Goal: Task Accomplishment & Management: Use online tool/utility

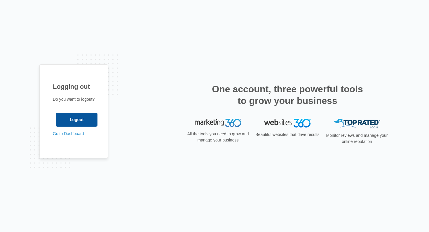
click at [68, 118] on input "Logout" at bounding box center [77, 120] width 42 height 14
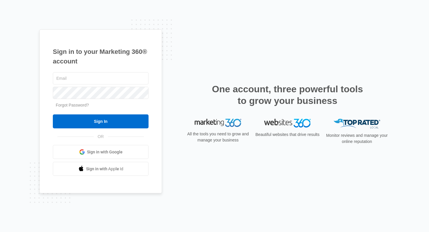
type input "cy.patterson@madwire.com"
click at [94, 158] on link "Sign in with Google" at bounding box center [101, 152] width 96 height 14
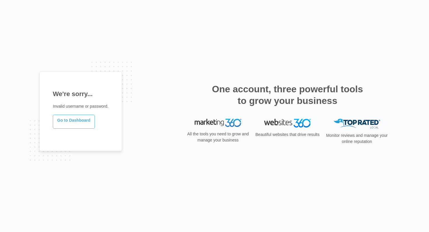
click at [84, 120] on link "Go to Dashboard" at bounding box center [74, 122] width 42 height 14
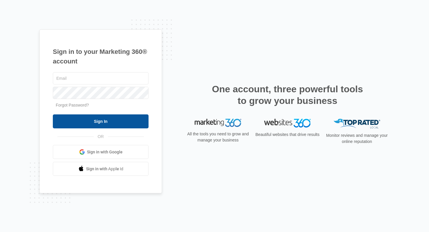
type input "[EMAIL_ADDRESS][PERSON_NAME][DOMAIN_NAME]"
click at [88, 120] on input "Sign In" at bounding box center [101, 122] width 96 height 14
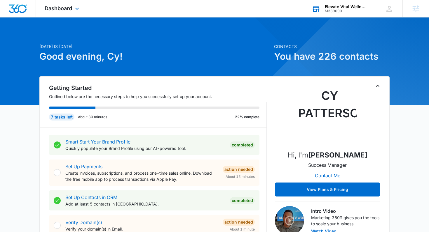
click at [327, 12] on div "M339090" at bounding box center [346, 11] width 43 height 4
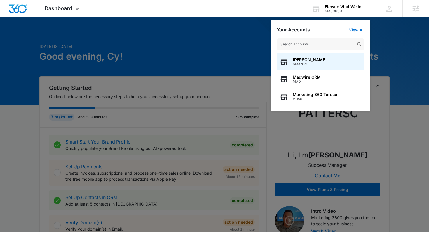
click at [236, 28] on div at bounding box center [214, 116] width 429 height 232
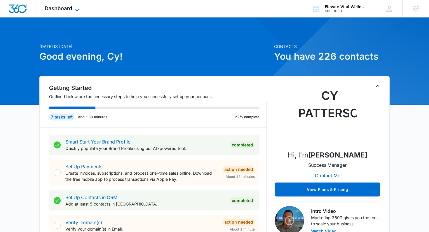
click at [52, 10] on span "Dashboard" at bounding box center [58, 8] width 27 height 6
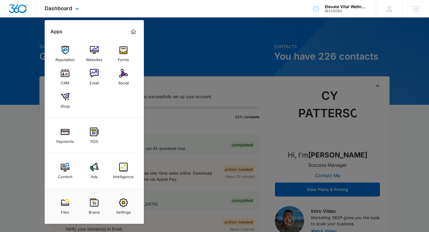
click at [93, 10] on div "Dashboard Apps Reputation Websites Forms CRM Email Social Shop Payments POS Con…" at bounding box center [214, 8] width 429 height 17
click at [335, 5] on div "Elevate Vital Wellness" at bounding box center [346, 6] width 43 height 5
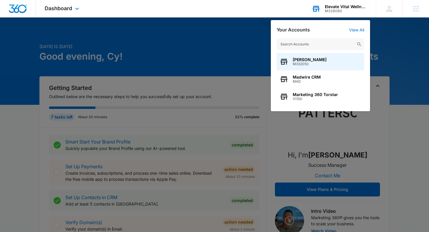
click at [312, 36] on div "Cy Patterson M332050 Madwire CRM MAD Marketing 360 Torstar V1150" at bounding box center [320, 72] width 99 height 79
click at [309, 41] on input "text" at bounding box center [319, 44] width 87 height 12
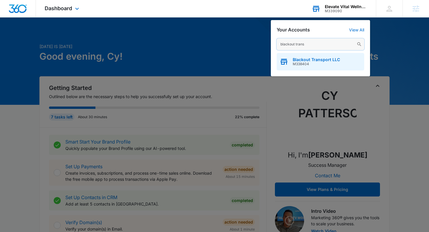
type input "blackout trans"
click at [308, 61] on span "Blackout Transport LLC" at bounding box center [316, 59] width 47 height 5
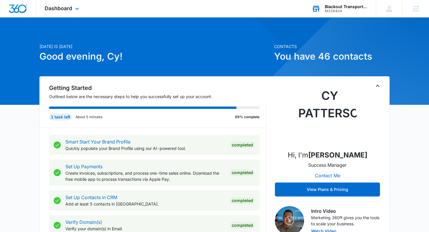
click at [60, 11] on div "Dashboard Apps Reputation Websites Forms CRM Email Social Payments POS Content …" at bounding box center [62, 8] width 53 height 17
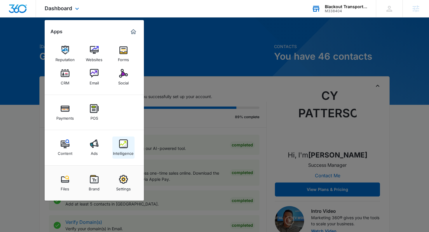
click at [121, 144] on img at bounding box center [123, 144] width 9 height 9
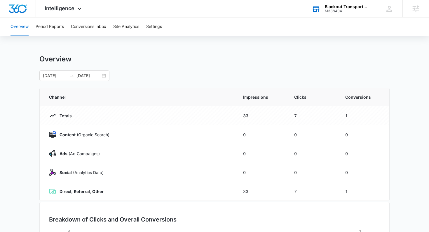
click at [146, 31] on div "Overview Period Reports Conversions Inbox Site Analytics Settings" at bounding box center [214, 26] width 415 height 19
click at [152, 25] on button "Settings" at bounding box center [154, 26] width 16 height 19
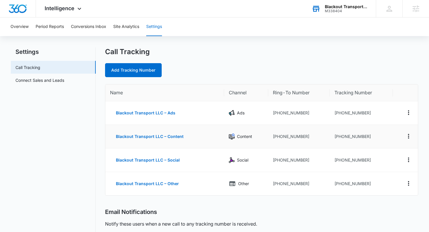
scroll to position [8, 0]
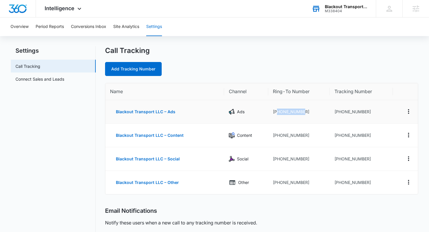
drag, startPoint x: 303, startPoint y: 110, endPoint x: 277, endPoint y: 112, distance: 26.3
click at [277, 112] on td "+17046086207" at bounding box center [299, 112] width 62 height 24
copy td "7046086207"
